Goal: Download file/media

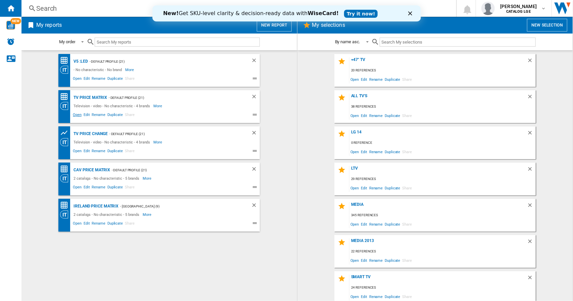
click at [78, 115] on span "Open" at bounding box center [77, 116] width 11 height 8
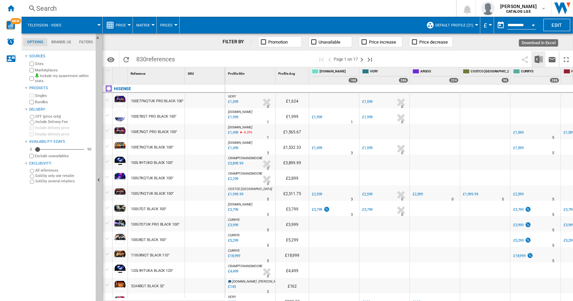
click at [538, 61] on img "Download in Excel" at bounding box center [539, 59] width 8 height 8
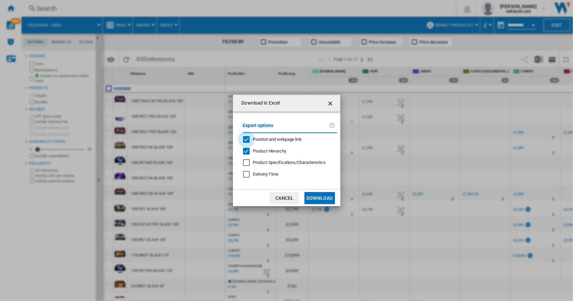
click at [247, 140] on div "Position and webpage link" at bounding box center [246, 139] width 7 height 7
click at [246, 150] on div "Product Hierarchy" at bounding box center [246, 151] width 7 height 7
click at [321, 195] on button "Download" at bounding box center [319, 198] width 30 height 12
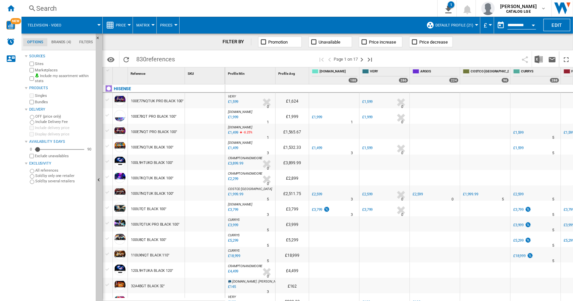
click at [16, 8] on div "Home" at bounding box center [10, 8] width 21 height 17
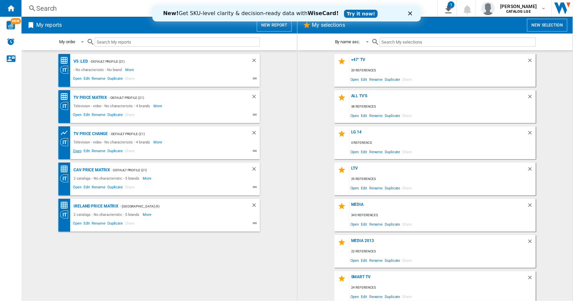
click at [77, 151] on span "Open" at bounding box center [77, 152] width 11 height 8
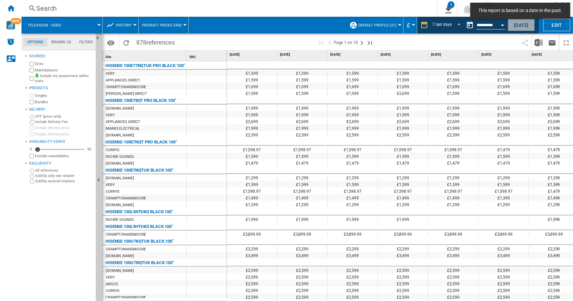
click at [516, 27] on button "[DATE]" at bounding box center [521, 25] width 27 height 12
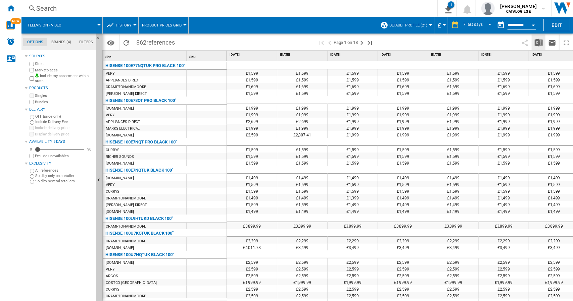
click at [537, 44] on img "Download in Excel" at bounding box center [539, 43] width 8 height 8
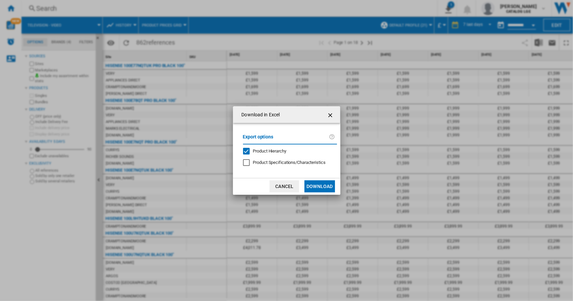
click at [246, 150] on div "Product Hierarchy" at bounding box center [246, 151] width 7 height 7
click at [315, 186] on button "Download" at bounding box center [319, 187] width 30 height 12
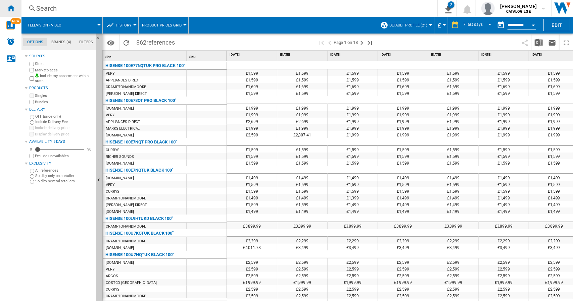
click at [6, 10] on div "Home" at bounding box center [10, 8] width 21 height 17
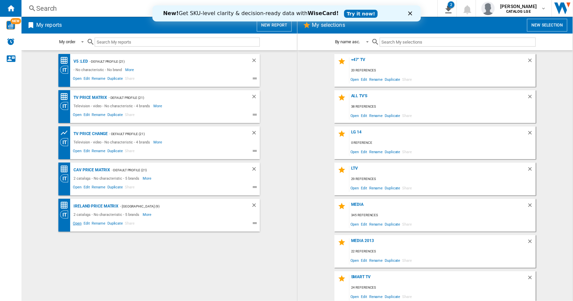
click at [76, 225] on span "Open" at bounding box center [77, 225] width 11 height 8
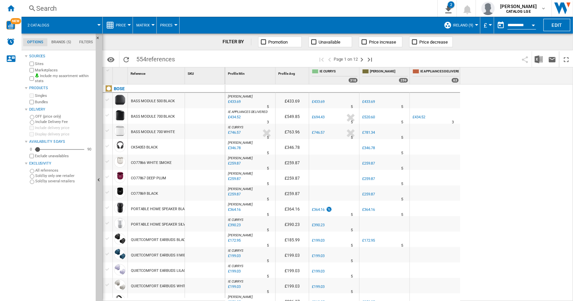
click at [491, 26] on div "Currency" at bounding box center [490, 25] width 3 height 2
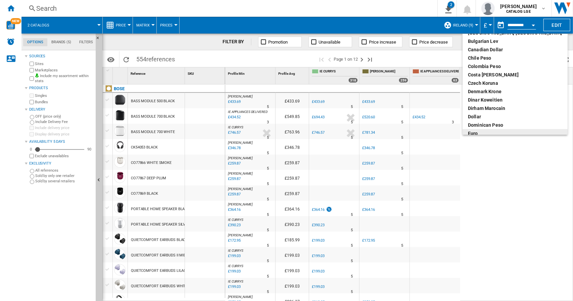
scroll to position [36, 0]
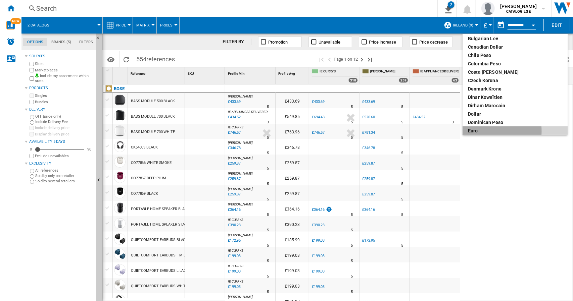
click at [477, 131] on div "euro" at bounding box center [515, 131] width 94 height 7
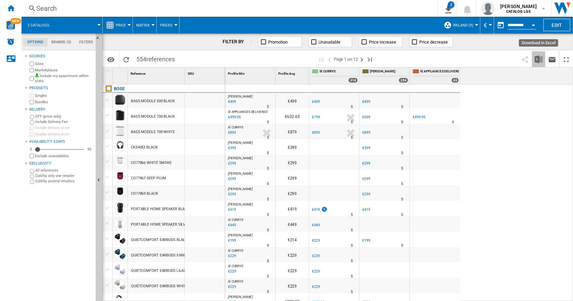
click at [537, 62] on img "Download in Excel" at bounding box center [539, 59] width 8 height 8
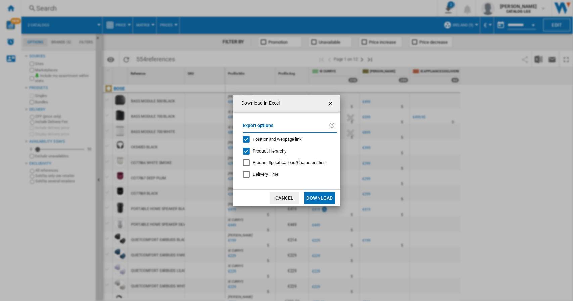
click at [247, 139] on div "Position and webpage link" at bounding box center [246, 139] width 7 height 7
click at [245, 152] on div "Product Hierarchy" at bounding box center [246, 151] width 7 height 7
click at [313, 198] on button "Download" at bounding box center [319, 198] width 30 height 12
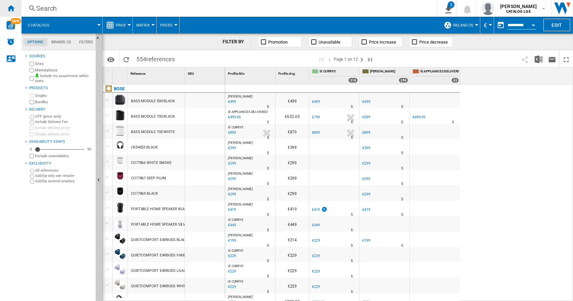
click at [15, 9] on div "Home" at bounding box center [10, 8] width 21 height 17
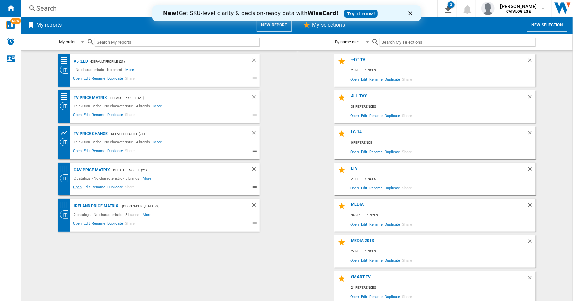
click at [77, 188] on span "Open" at bounding box center [77, 188] width 11 height 8
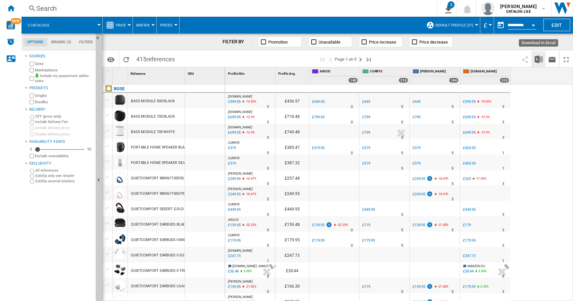
click at [538, 58] on img "Download in Excel" at bounding box center [539, 59] width 8 height 8
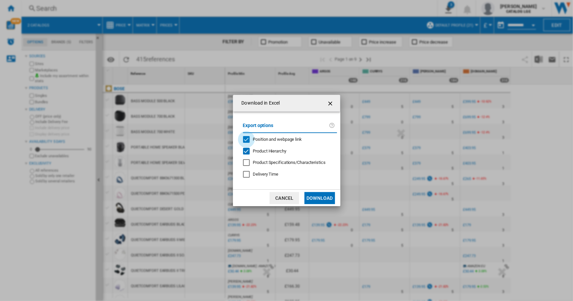
click at [247, 139] on div "Position and webpage link" at bounding box center [246, 139] width 7 height 7
click at [246, 151] on div "Product Hierarchy" at bounding box center [246, 151] width 7 height 7
click at [314, 195] on button "Download" at bounding box center [319, 198] width 30 height 12
